Goal: Task Accomplishment & Management: Use online tool/utility

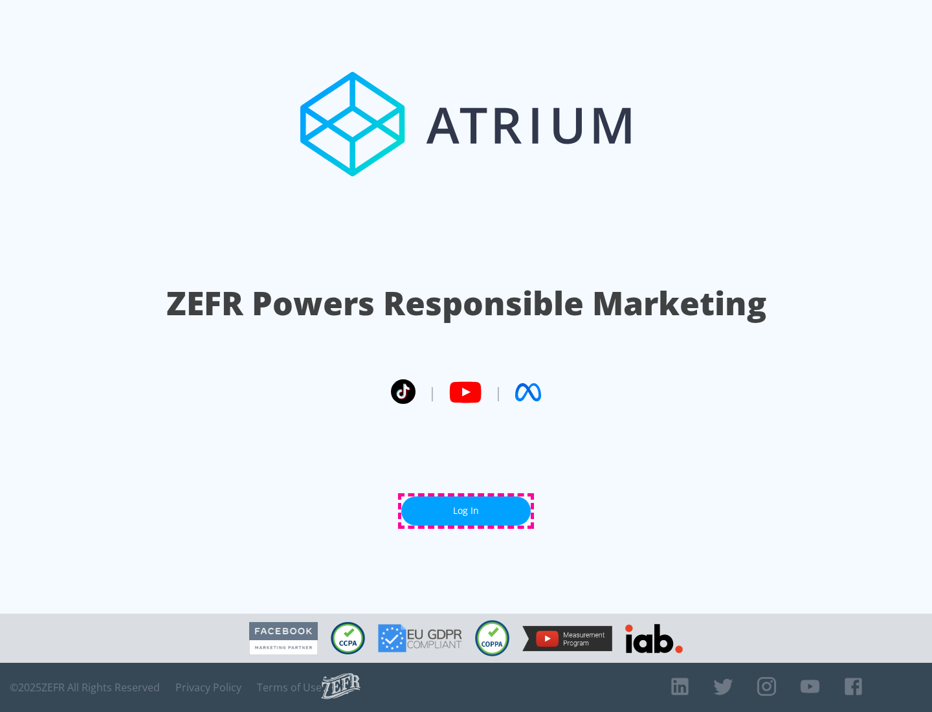
click at [466, 511] on link "Log In" at bounding box center [466, 511] width 130 height 29
